Goal: Check status: Check status

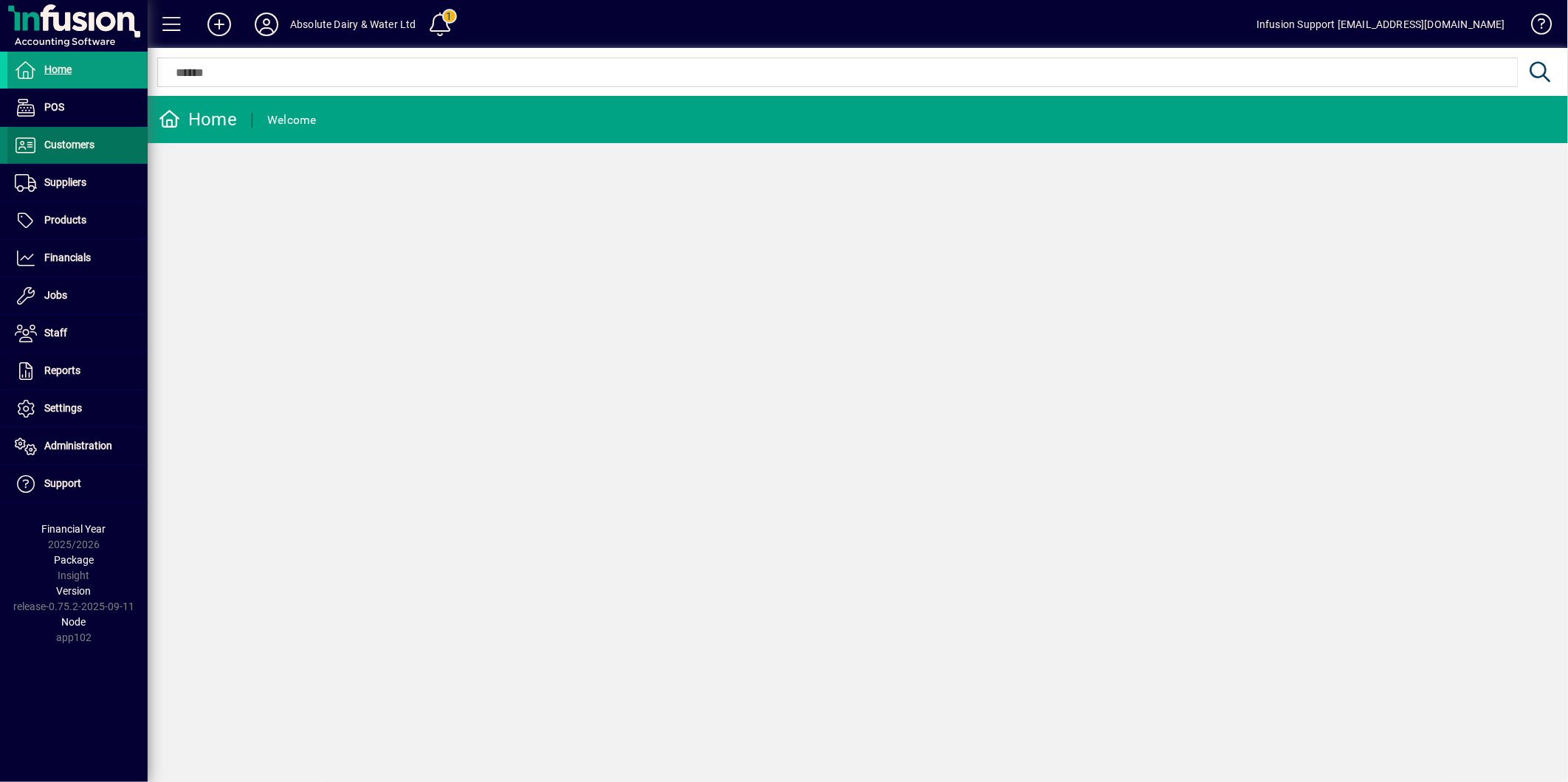
drag, startPoint x: 77, startPoint y: 151, endPoint x: 75, endPoint y: 159, distance: 8.2
click at [77, 152] on span "Customers" at bounding box center [51, 145] width 87 height 18
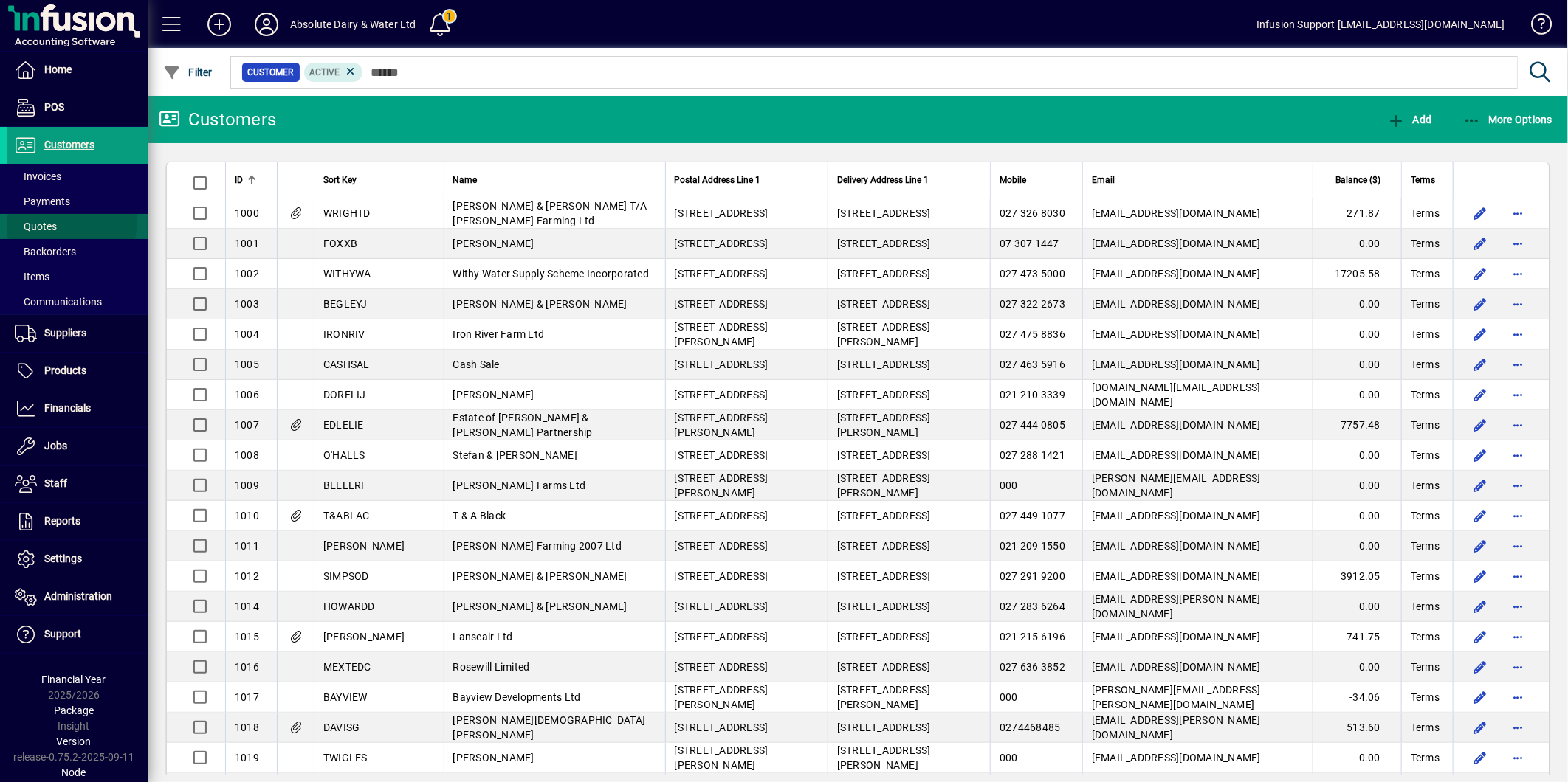
click at [54, 221] on span "Quotes" at bounding box center [35, 226] width 42 height 12
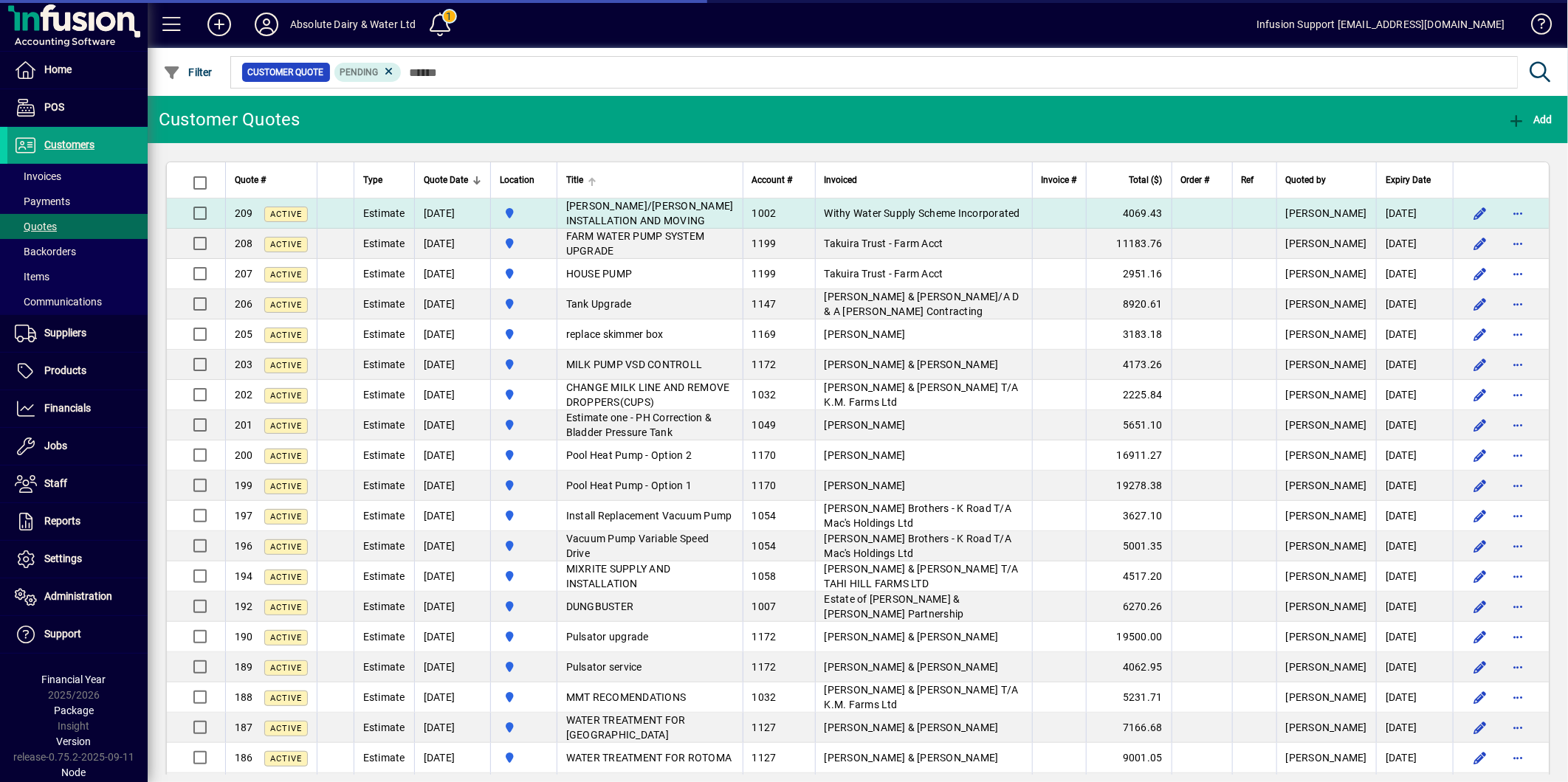
click at [636, 196] on th "Title" at bounding box center [650, 180] width 186 height 36
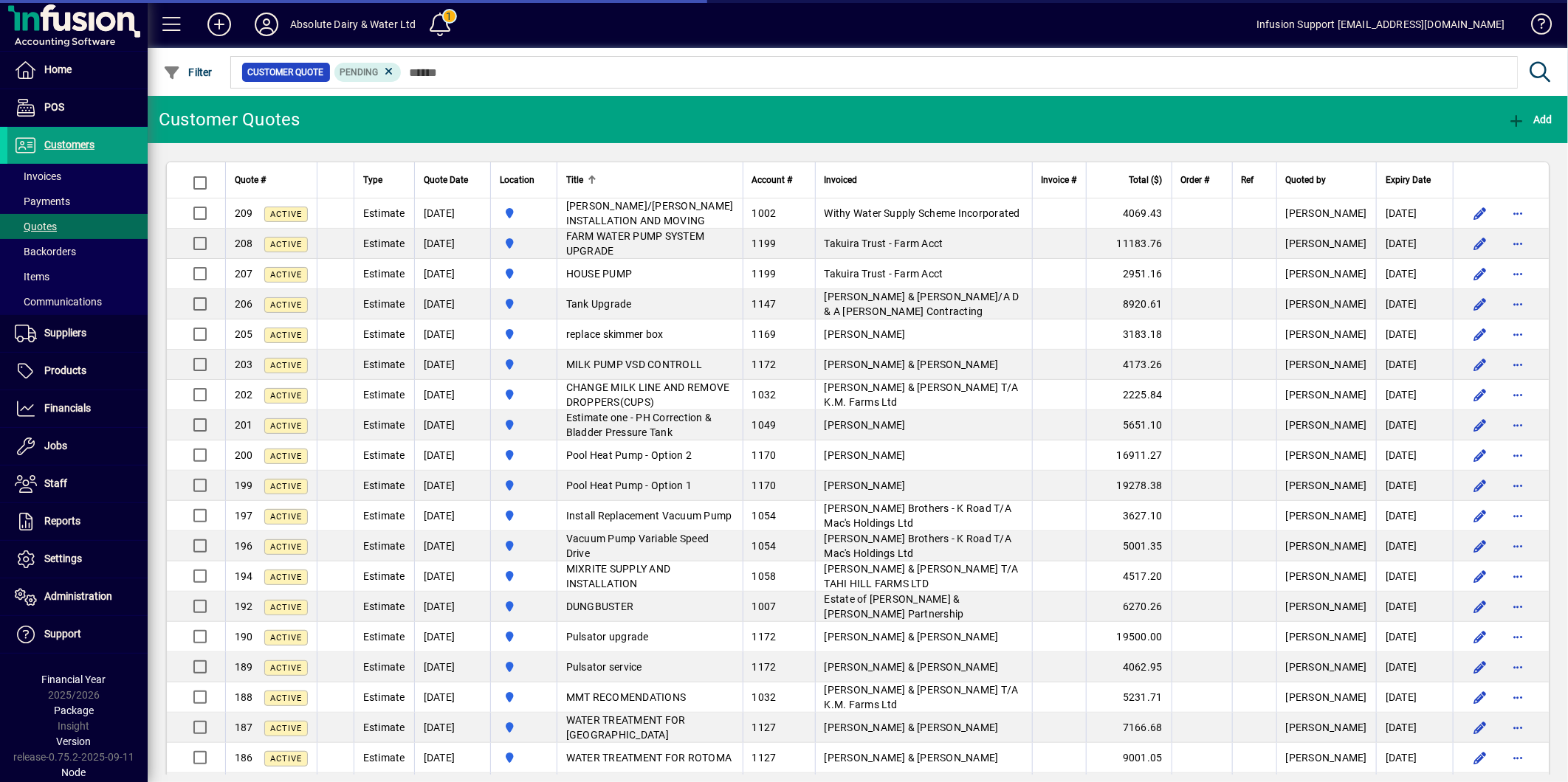
drag, startPoint x: 645, startPoint y: 212, endPoint x: 645, endPoint y: 187, distance: 25.0
click at [646, 212] on td "MULLER/ROBERTSON INSTALLATION AND MOVING" at bounding box center [650, 213] width 186 height 30
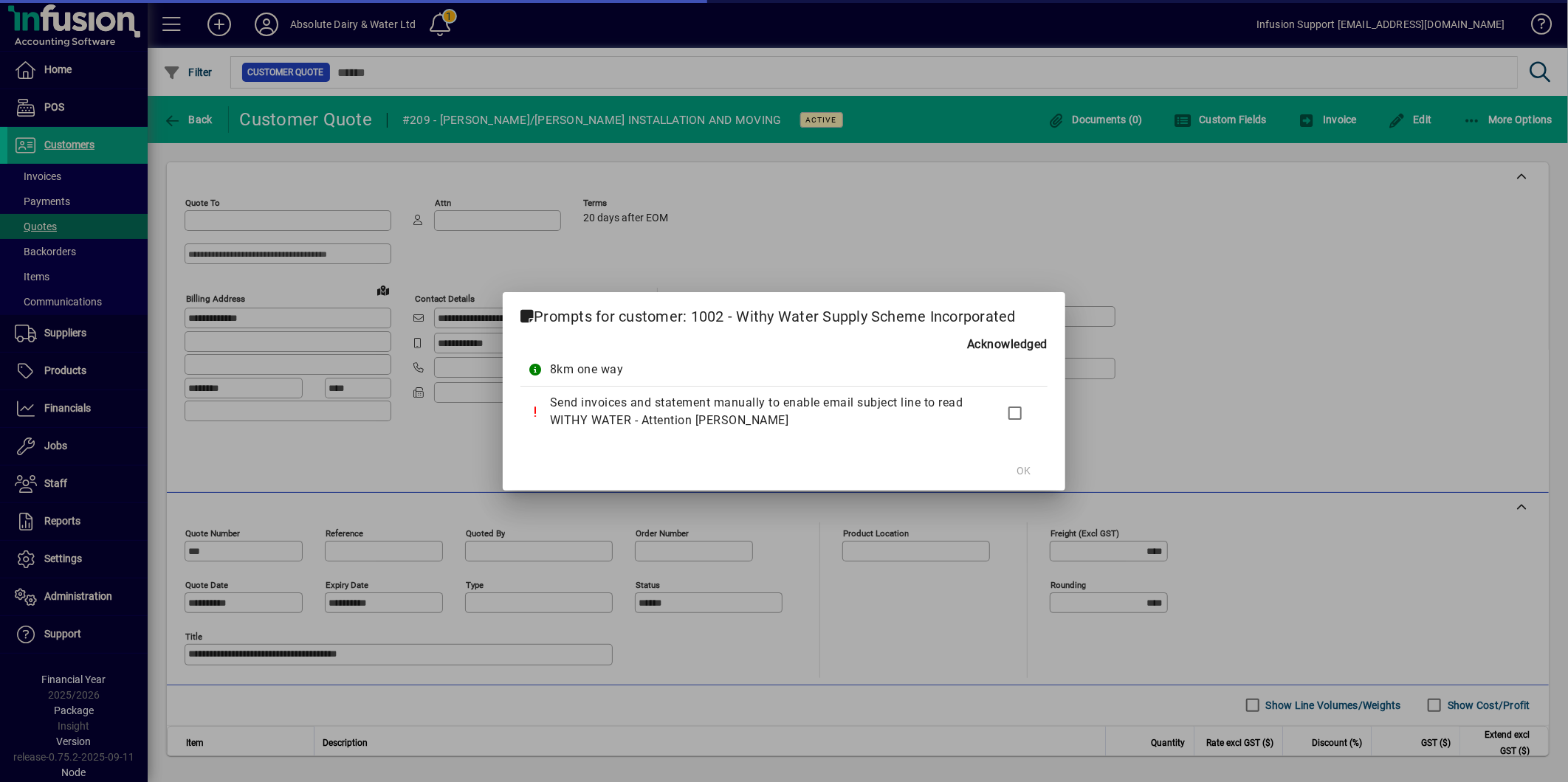
type input "**********"
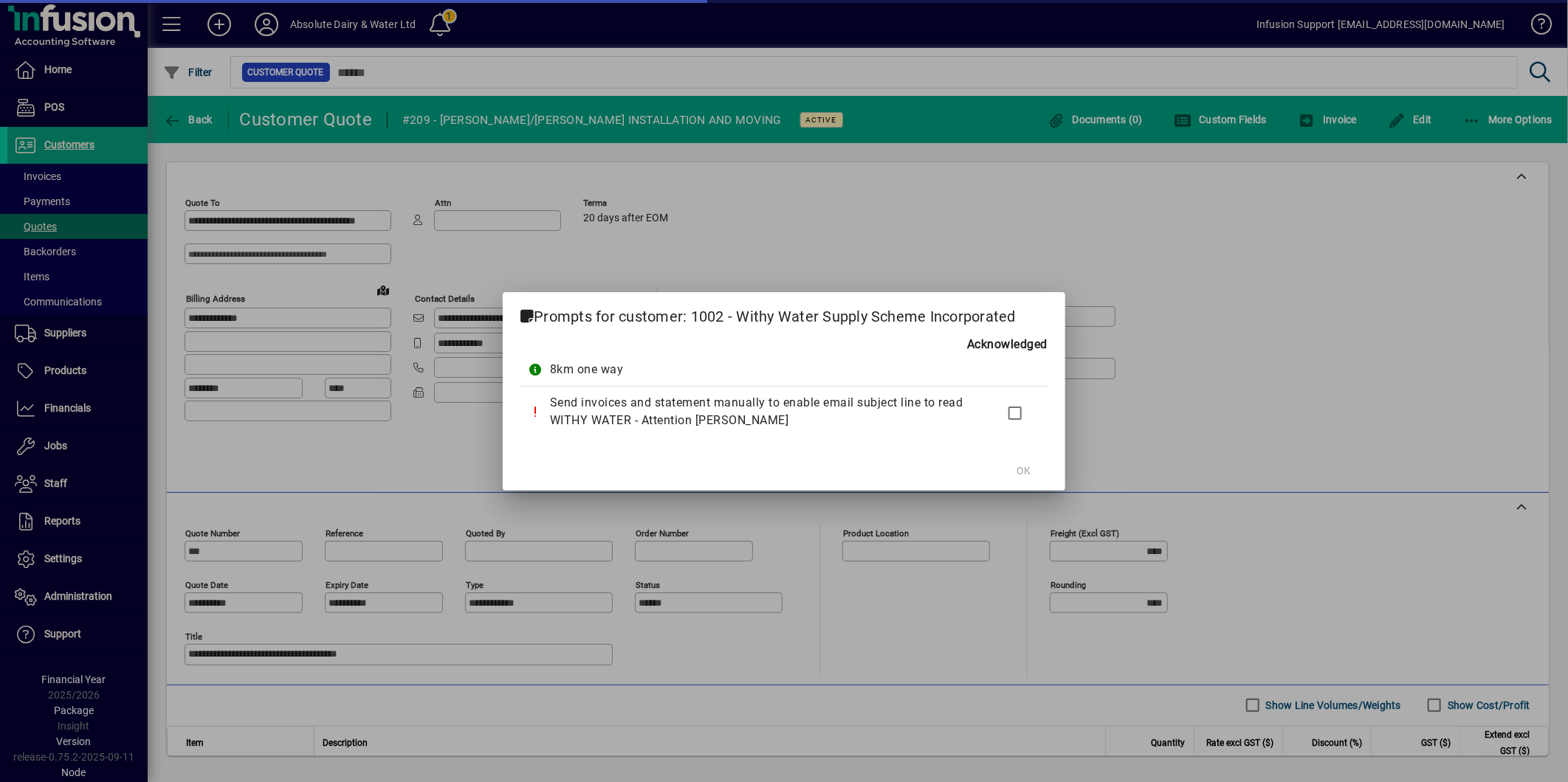
type input "**********"
click at [1027, 468] on span "OK" at bounding box center [1024, 471] width 14 height 15
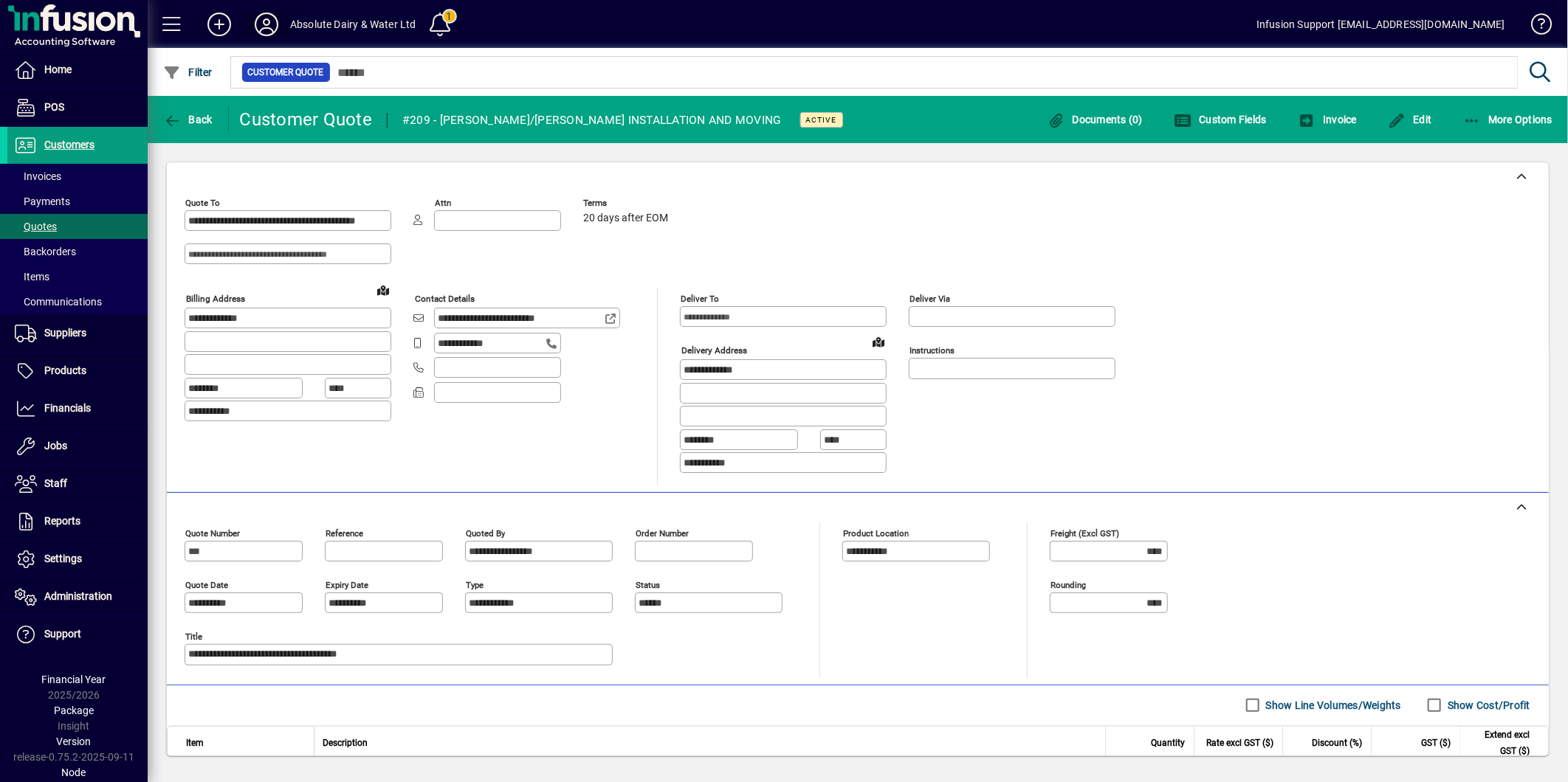
click at [260, 22] on icon at bounding box center [266, 24] width 29 height 24
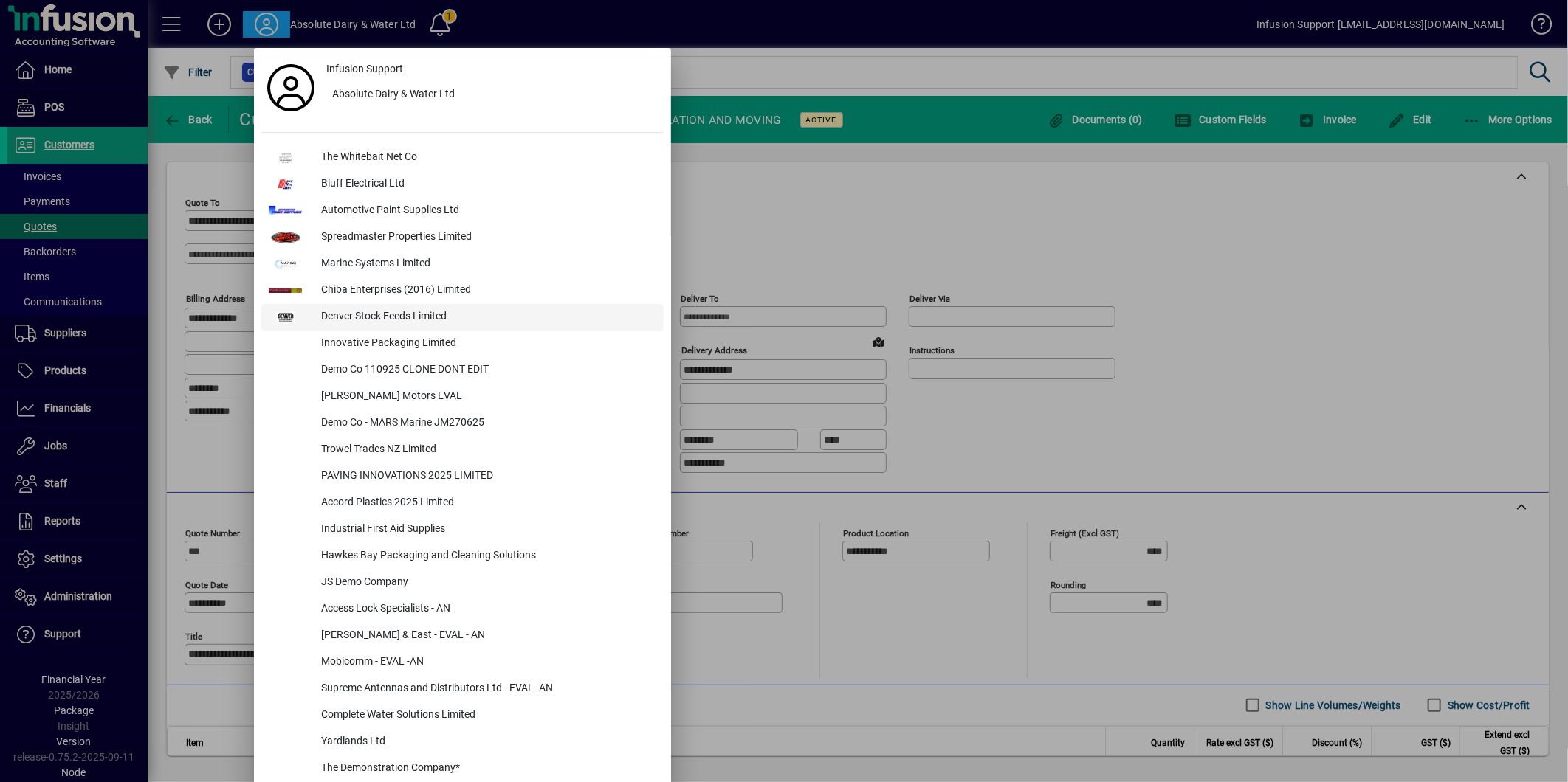
click at [366, 314] on div "Denver Stock Feeds Limited" at bounding box center [487, 317] width 354 height 27
